Goal: Task Accomplishment & Management: Manage account settings

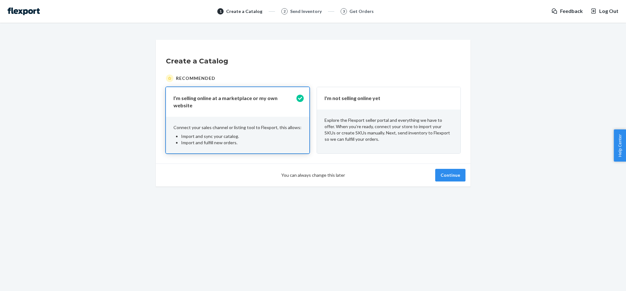
click at [357, 100] on p "I'm not selling online yet" at bounding box center [384, 98] width 121 height 7
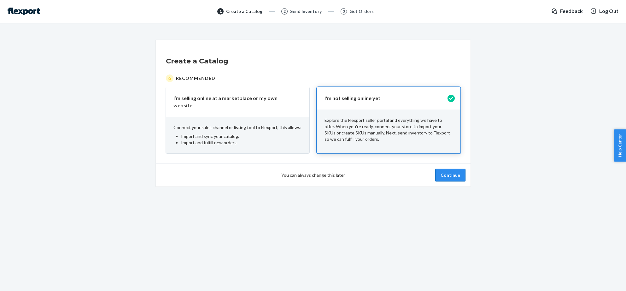
click at [446, 169] on button "Continue" at bounding box center [450, 175] width 30 height 13
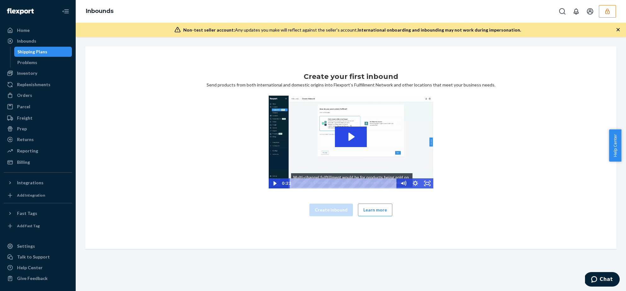
click at [605, 15] on button "button" at bounding box center [607, 11] width 17 height 13
click at [596, 15] on button "Open account menu" at bounding box center [590, 11] width 13 height 13
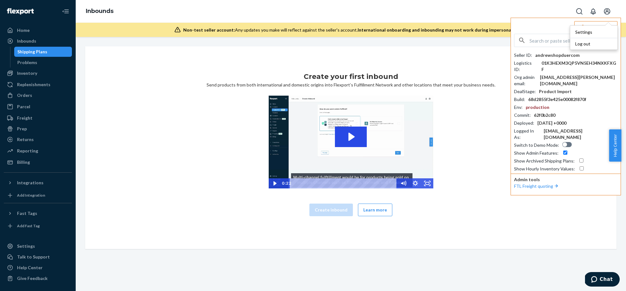
click at [541, 43] on input "text" at bounding box center [573, 40] width 88 height 13
type input "bknorr"
click at [550, 57] on span "bknorrflexportcom" at bounding box center [557, 55] width 73 height 6
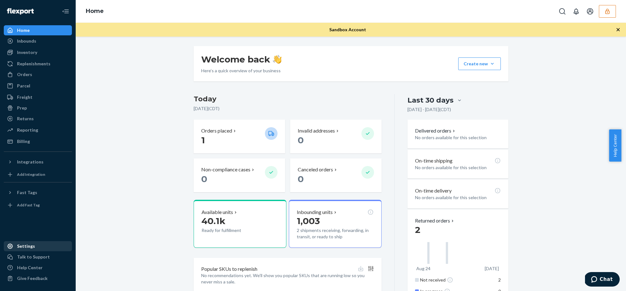
click at [27, 245] on div "Settings" at bounding box center [26, 246] width 18 height 6
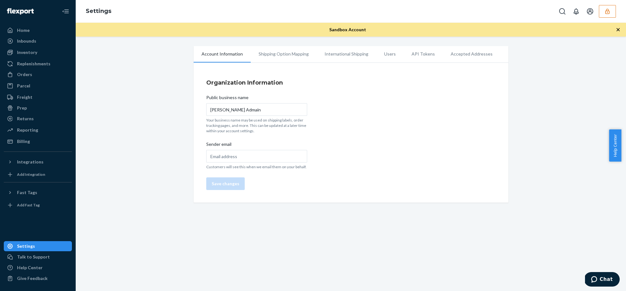
click at [405, 50] on li "API Tokens" at bounding box center [423, 54] width 39 height 16
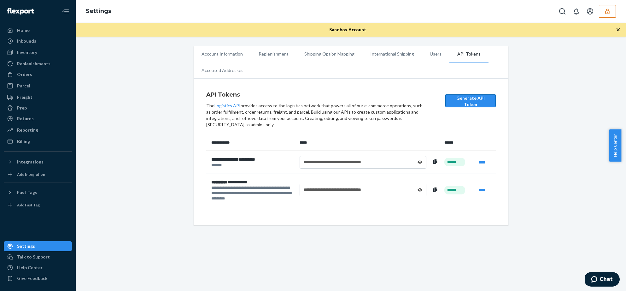
click at [469, 102] on button "Generate API Token" at bounding box center [470, 100] width 50 height 13
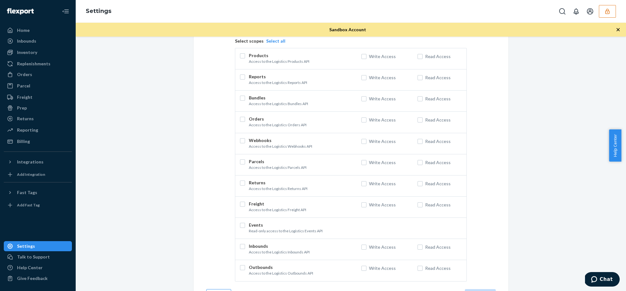
scroll to position [115, 0]
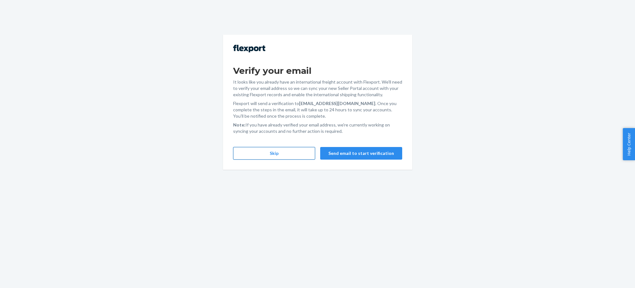
click at [289, 153] on button "Skip" at bounding box center [274, 153] width 82 height 13
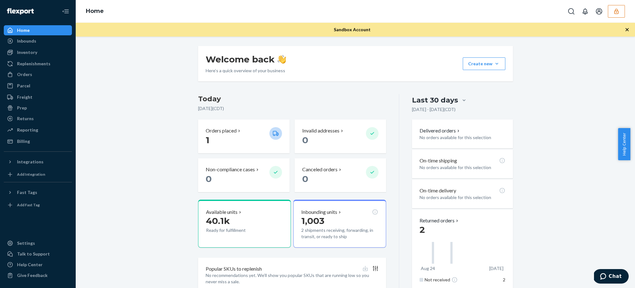
click at [623, 14] on button "button" at bounding box center [616, 11] width 17 height 13
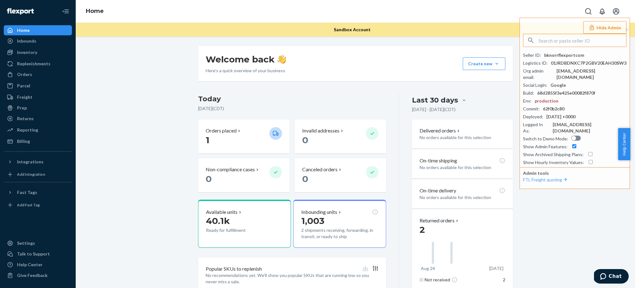
drag, startPoint x: 579, startPoint y: 232, endPoint x: 579, endPoint y: 227, distance: 4.7
click at [579, 232] on div "Welcome back Here’s a quick overview of your business Create new Create new inb…" at bounding box center [355, 194] width 550 height 297
click at [615, 11] on icon "Open account menu" at bounding box center [616, 12] width 8 height 8
click at [593, 55] on div "Log out" at bounding box center [600, 61] width 47 height 12
